Goal: Task Accomplishment & Management: Manage account settings

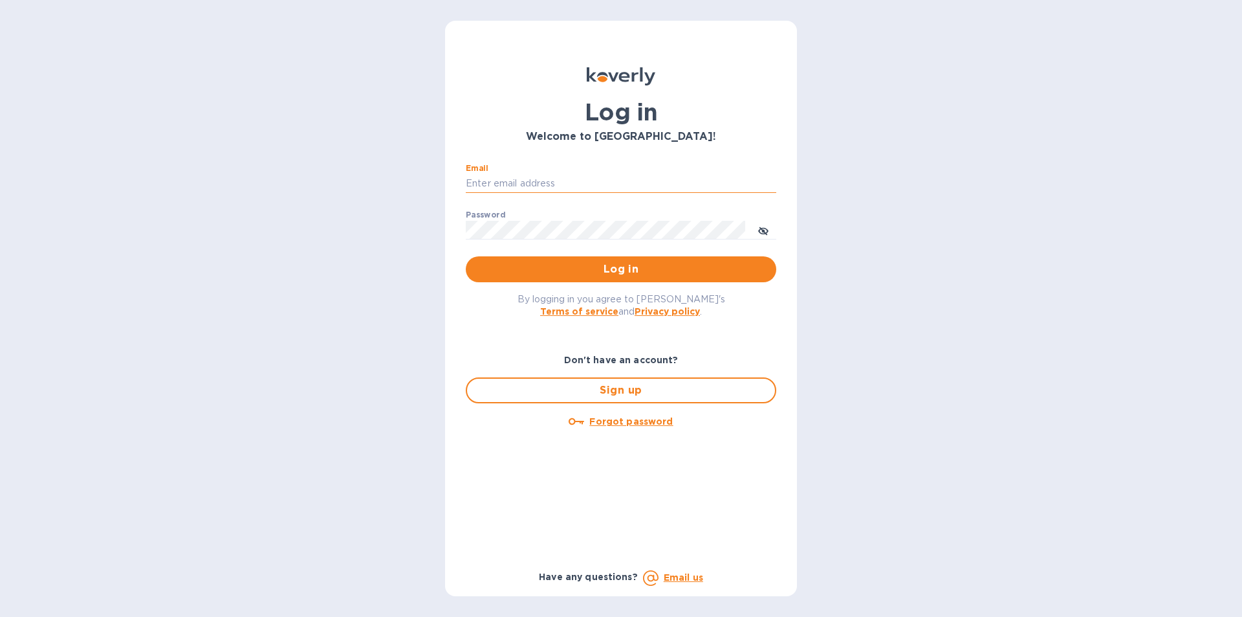
click at [632, 186] on input "Email" at bounding box center [621, 183] width 311 height 19
type input "[PERSON_NAME][EMAIL_ADDRESS][DOMAIN_NAME]"
click at [466, 256] on button "Log in" at bounding box center [621, 269] width 311 height 26
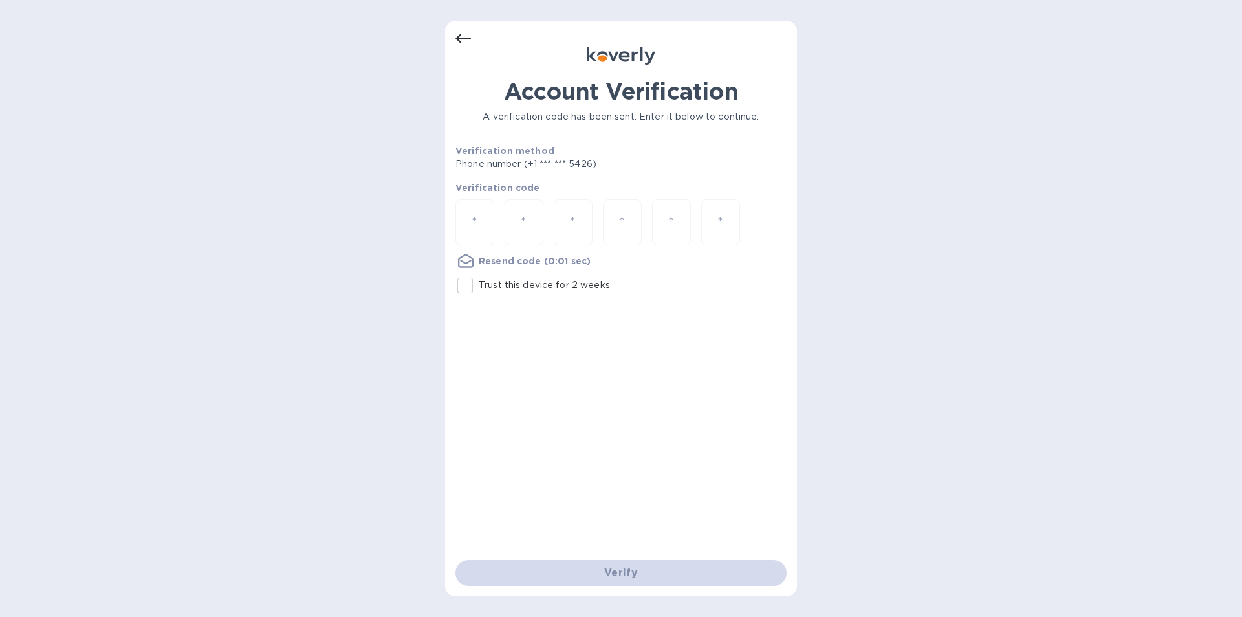
click at [478, 222] on input "number" at bounding box center [475, 222] width 17 height 24
type input "6"
type input "5"
type input "4"
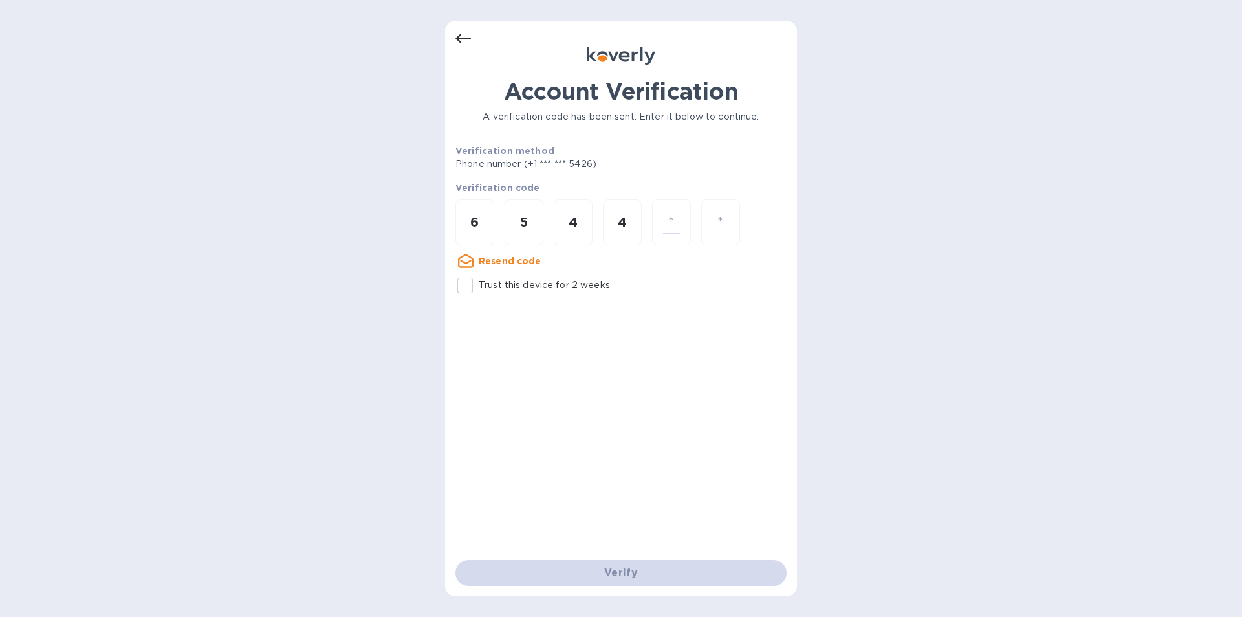
type input "5"
type input "7"
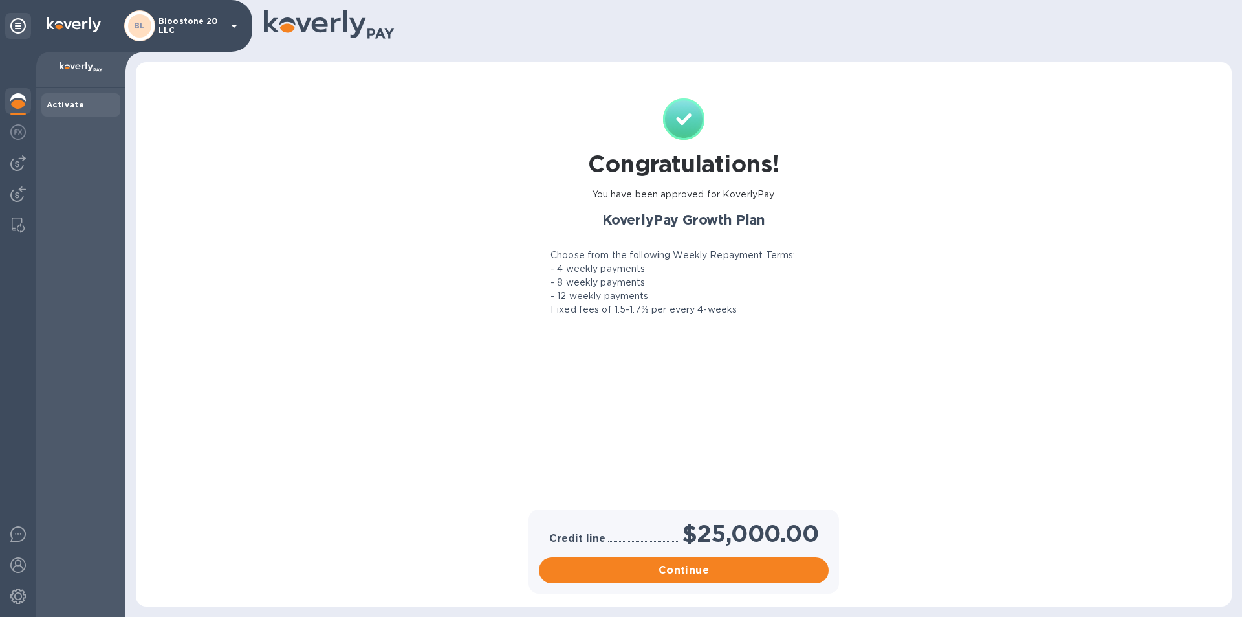
click at [239, 27] on icon at bounding box center [234, 26] width 16 height 16
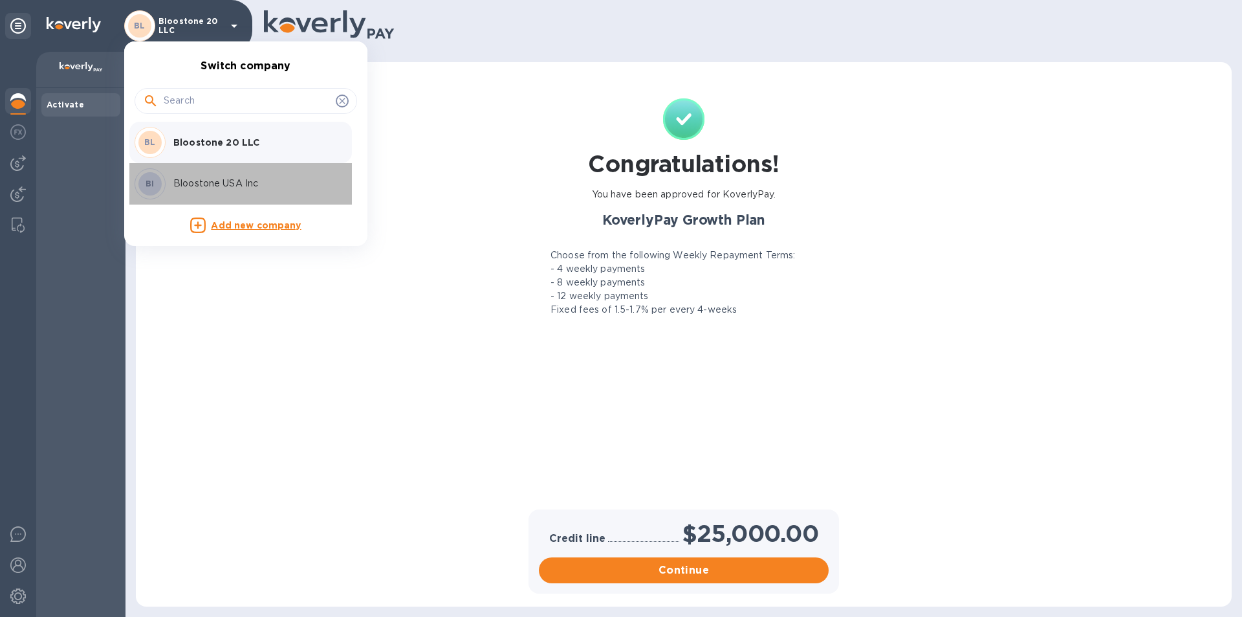
click at [234, 181] on p "Bloostone USA Inc" at bounding box center [254, 184] width 163 height 14
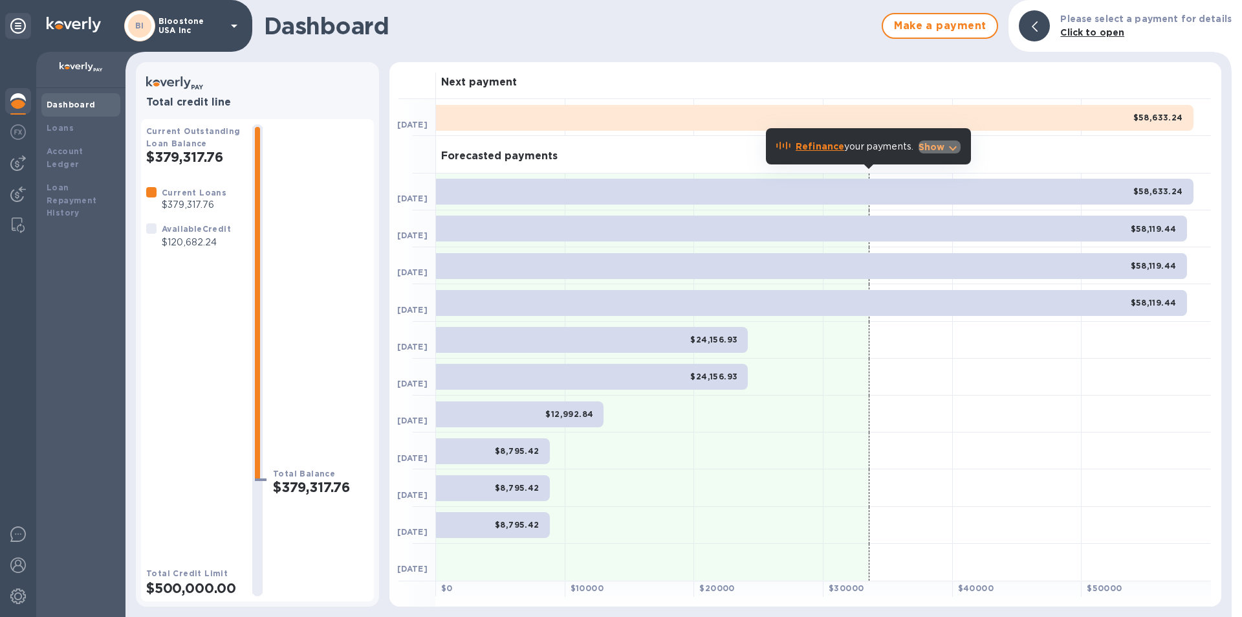
click at [956, 144] on icon "button" at bounding box center [953, 148] width 16 height 16
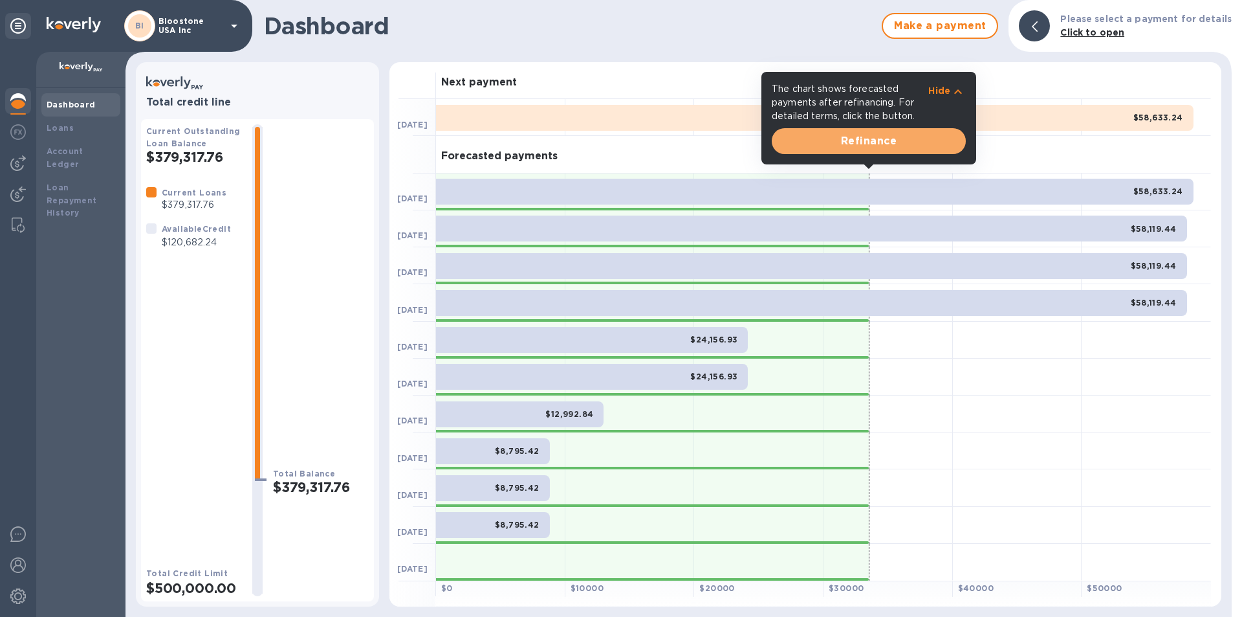
click at [956, 144] on button "Refinance" at bounding box center [869, 141] width 194 height 26
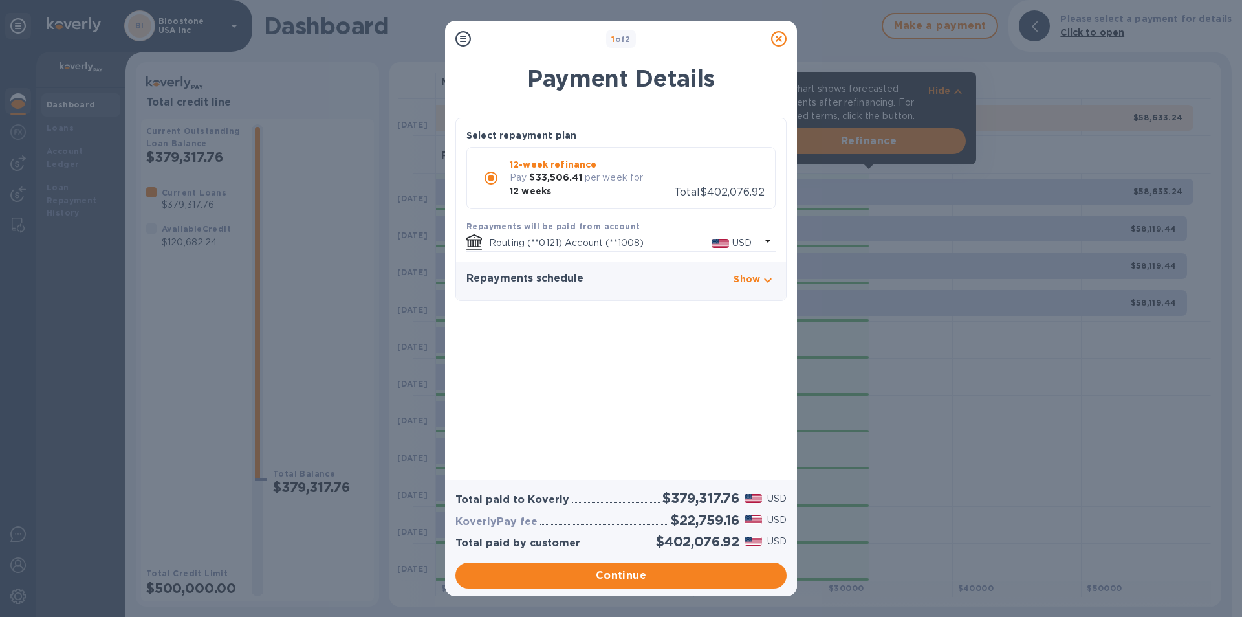
click at [778, 41] on icon at bounding box center [779, 39] width 16 height 16
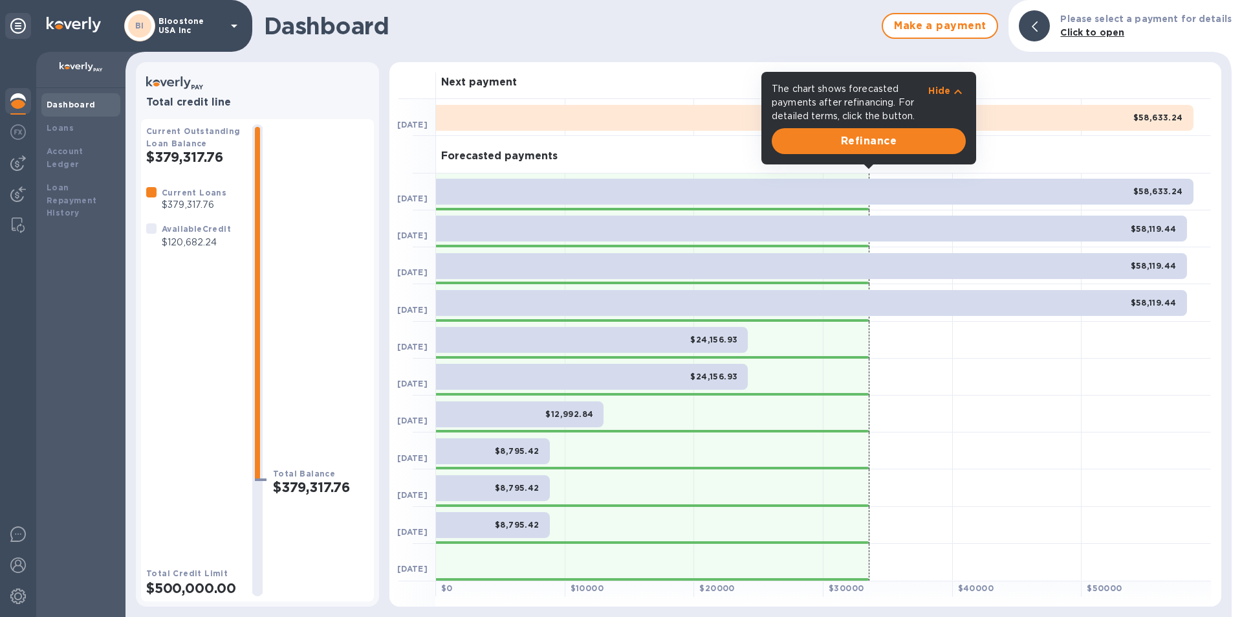
click at [778, 41] on div "Dashboard Make a payment Please select a payment for details Click to open" at bounding box center [679, 26] width 1106 height 52
click at [687, 91] on div "Next payment" at bounding box center [823, 80] width 775 height 37
click at [942, 91] on p "Hide" at bounding box center [940, 90] width 22 height 13
